Goal: Information Seeking & Learning: Learn about a topic

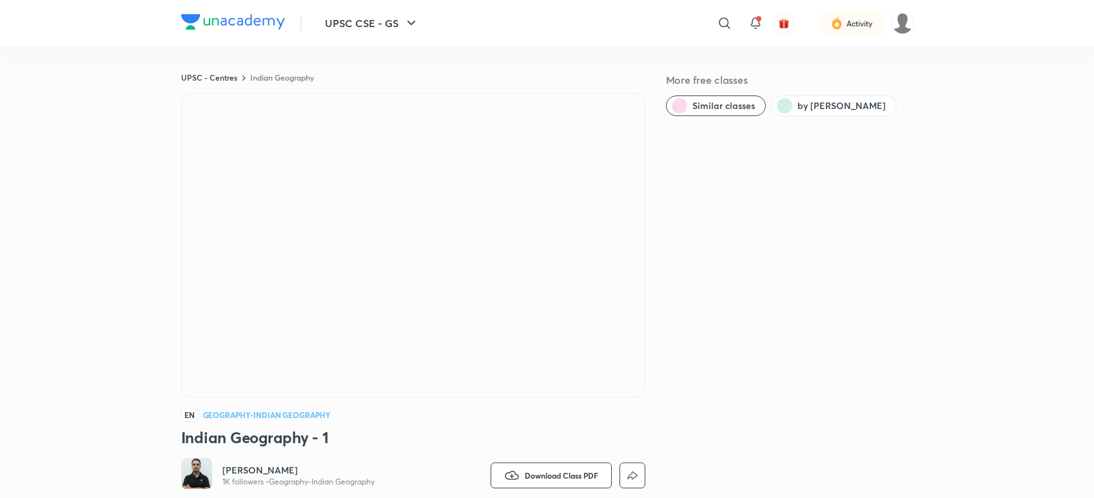
scroll to position [358, 0]
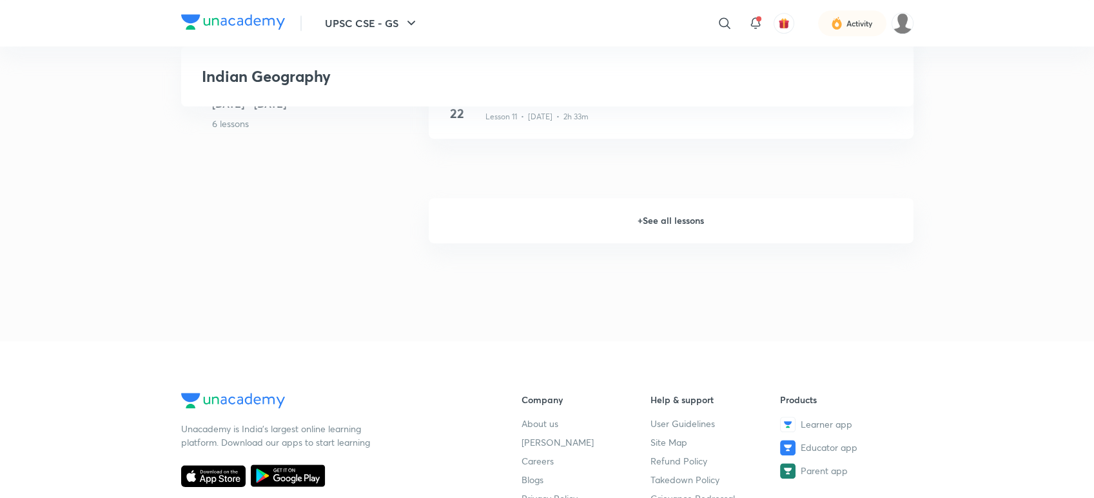
scroll to position [1361, 0]
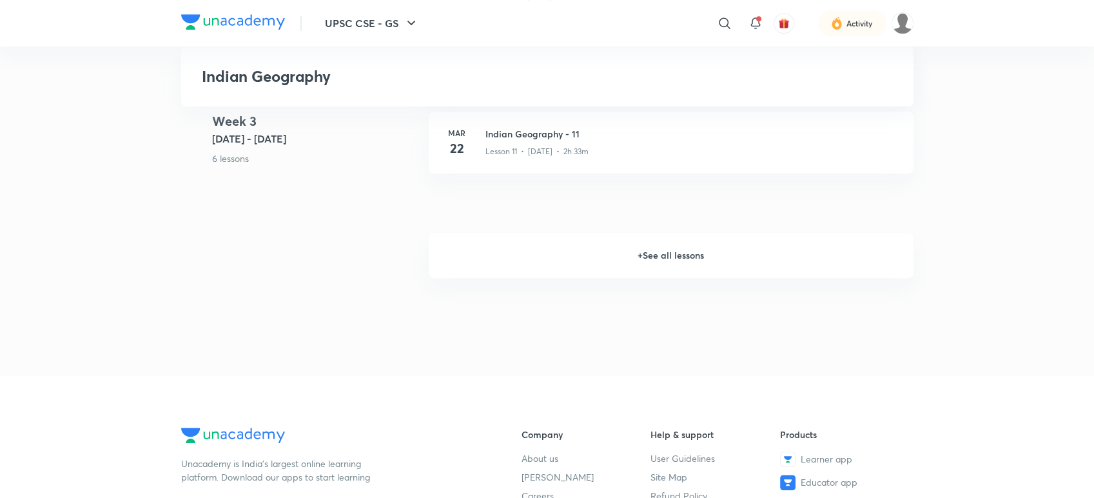
click at [607, 260] on h6 "+ See all lessons" at bounding box center [671, 255] width 485 height 45
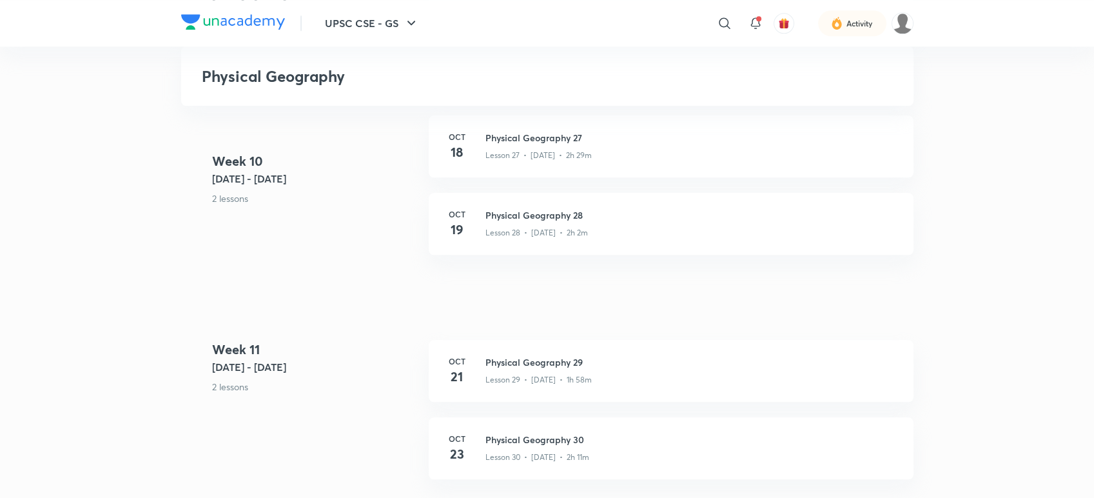
scroll to position [3079, 0]
click at [572, 211] on h3 "Physical Geography 28" at bounding box center [691, 218] width 413 height 14
